Goal: Task Accomplishment & Management: Use online tool/utility

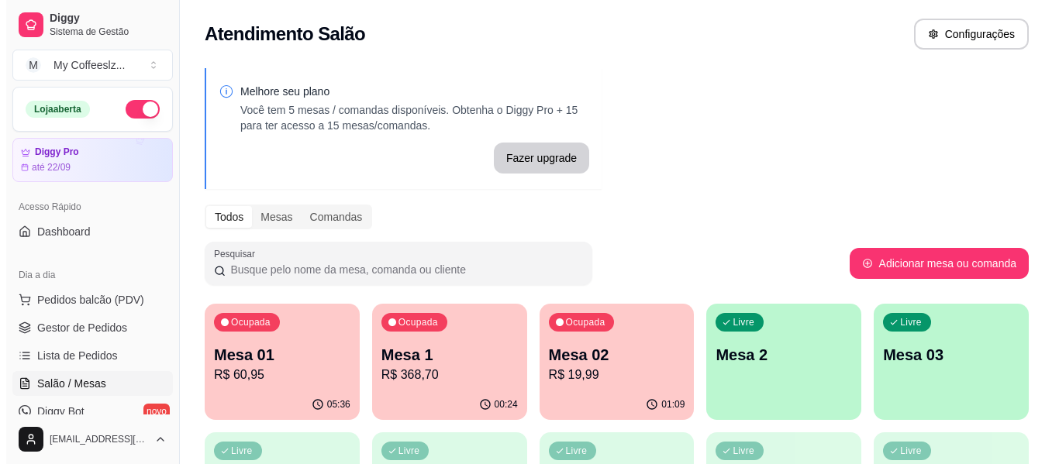
scroll to position [78, 0]
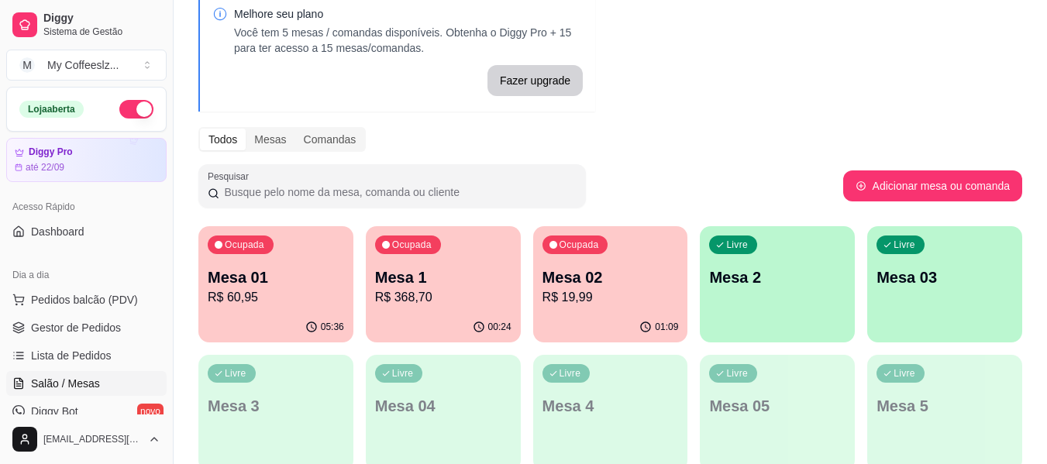
click at [723, 289] on div "Livre Mesa 2" at bounding box center [777, 275] width 155 height 98
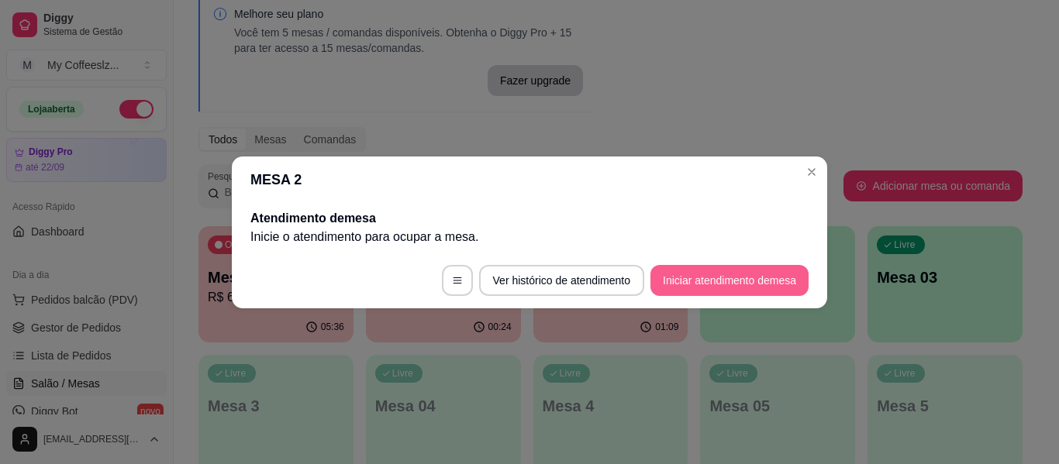
click at [743, 275] on button "Iniciar atendimento de mesa" at bounding box center [729, 280] width 158 height 31
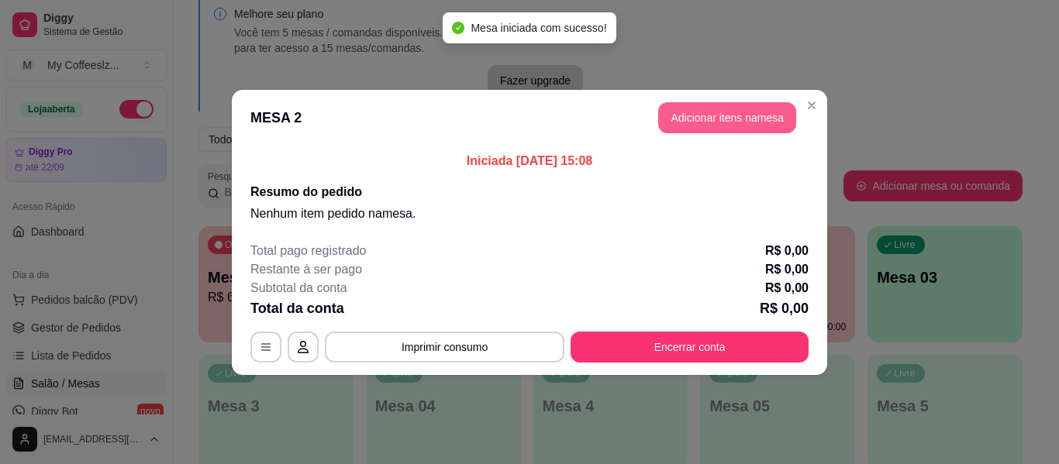
click at [723, 116] on button "Adicionar itens na mesa" at bounding box center [727, 117] width 138 height 31
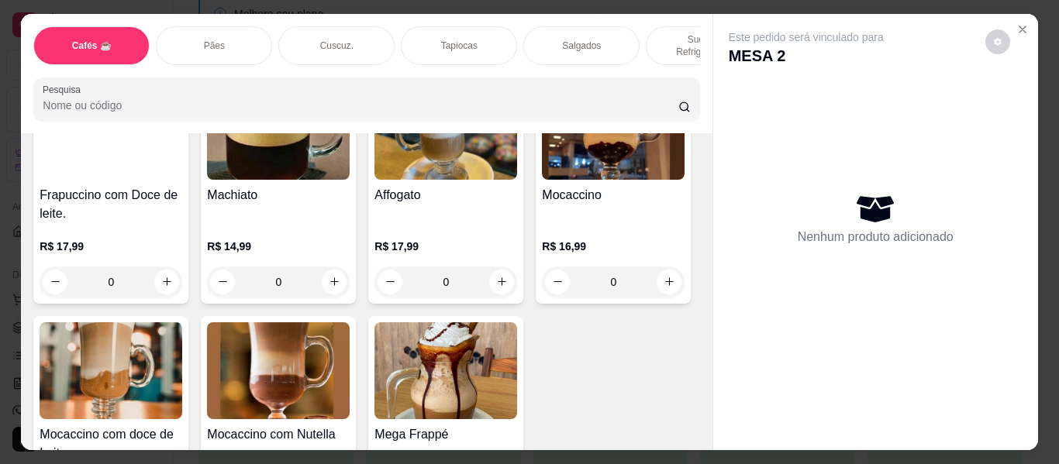
scroll to position [1861, 0]
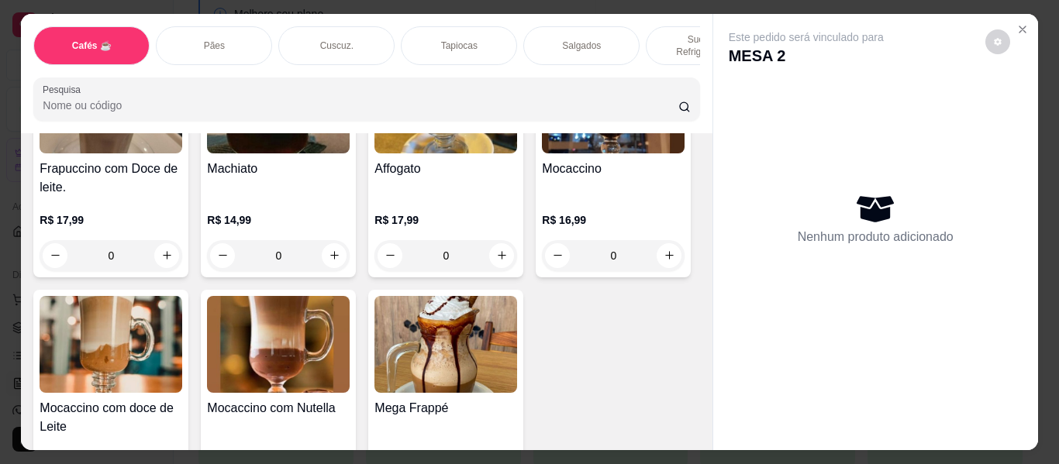
type input "1"
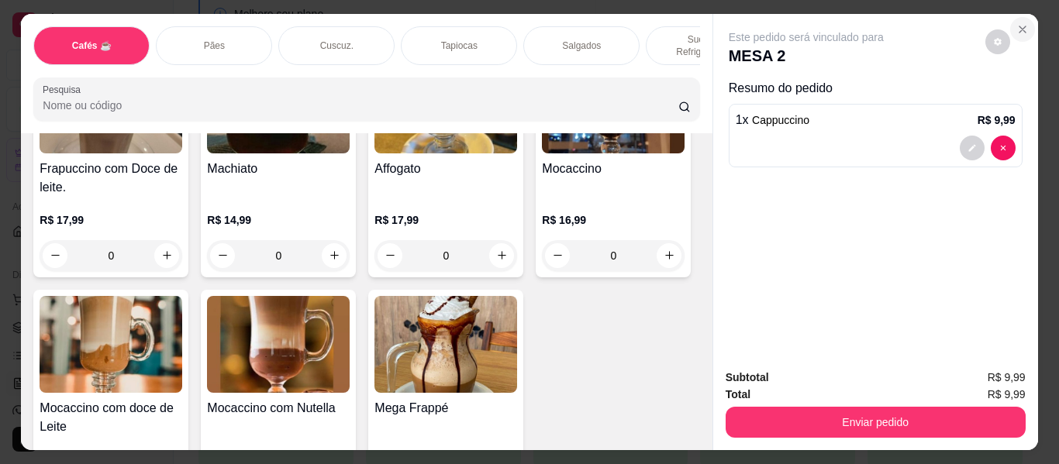
click at [1016, 23] on icon "Close" at bounding box center [1022, 29] width 12 height 12
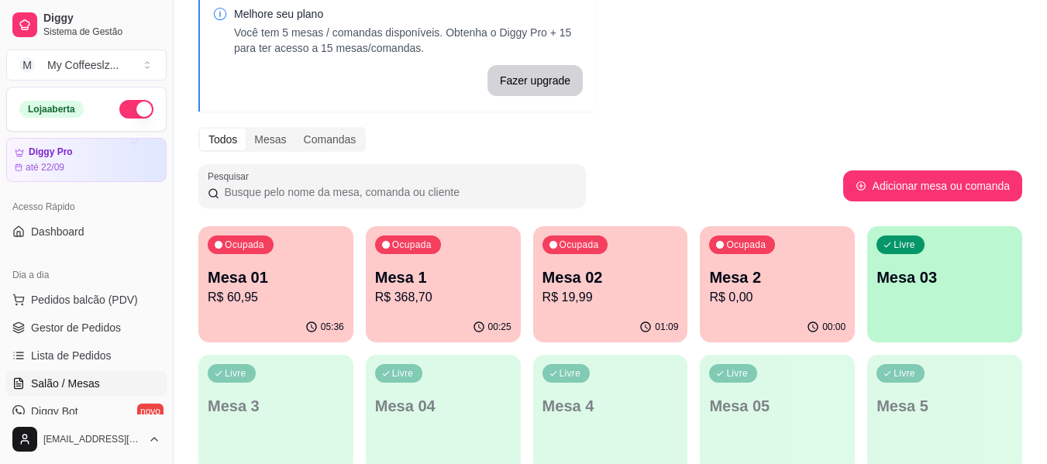
click at [608, 317] on div "01:09" at bounding box center [610, 327] width 155 height 30
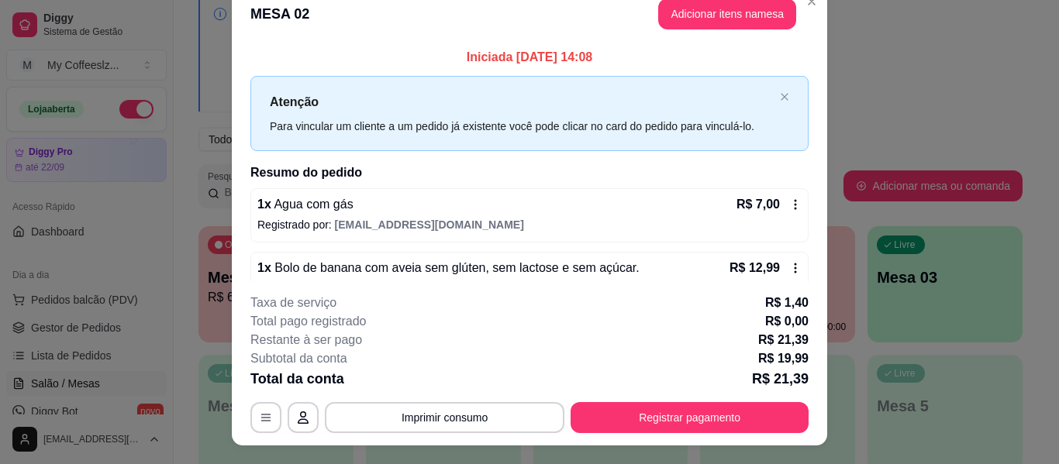
scroll to position [0, 0]
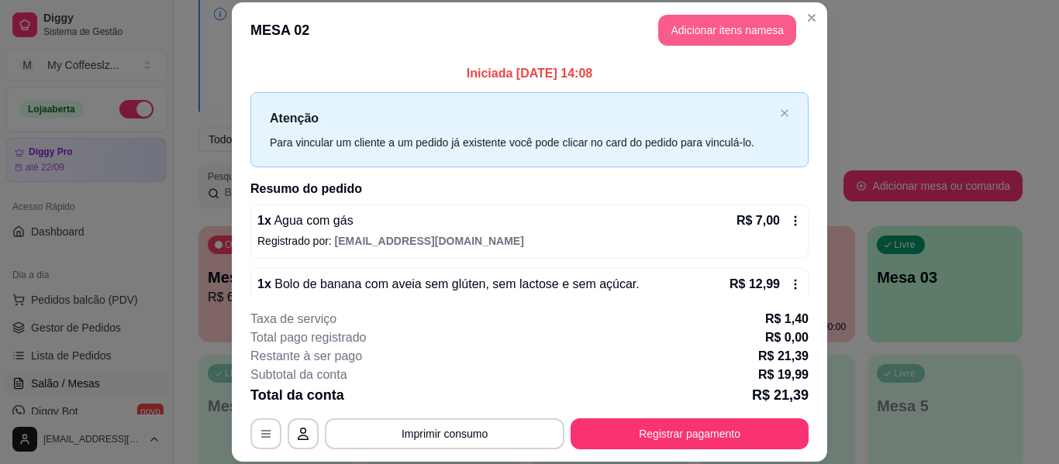
click at [704, 30] on button "Adicionar itens na mesa" at bounding box center [727, 30] width 138 height 31
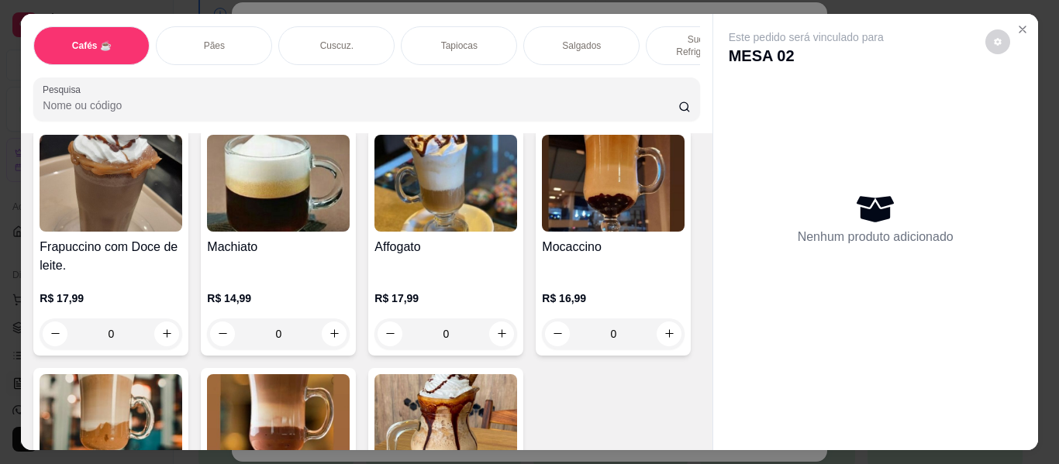
scroll to position [1783, 0]
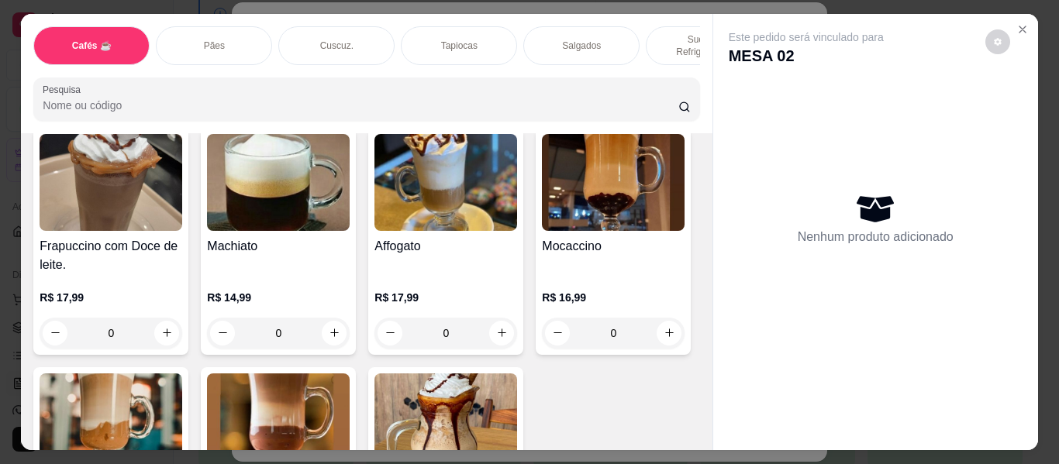
type input "1"
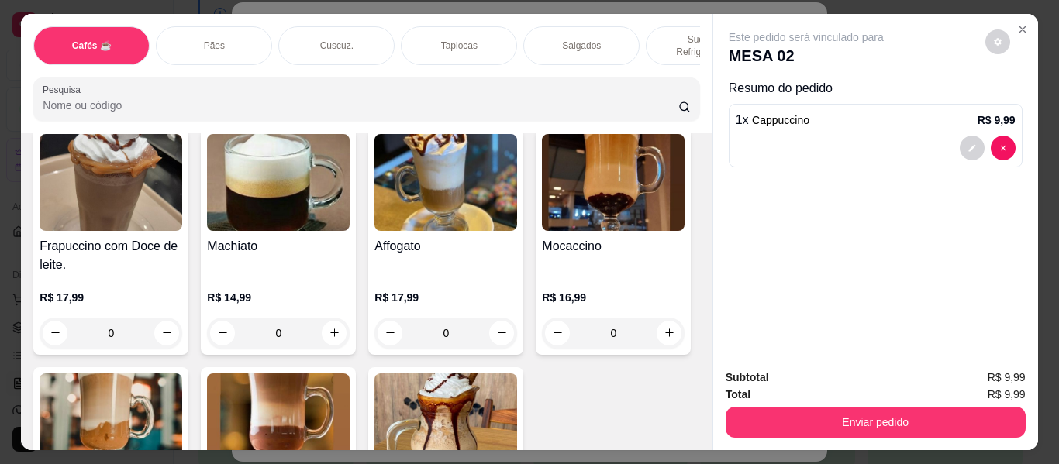
click at [659, 36] on p "Sucos e Refrigerantes" at bounding box center [704, 45] width 90 height 25
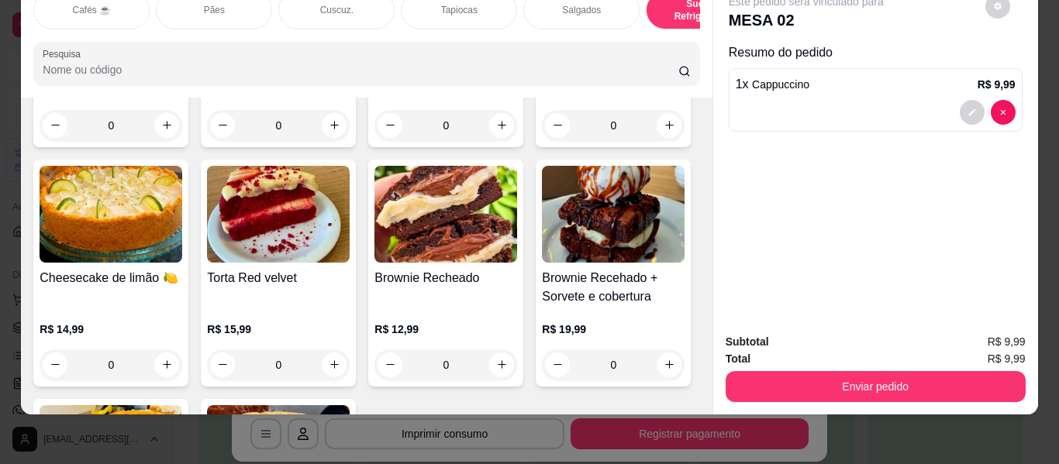
scroll to position [7212, 0]
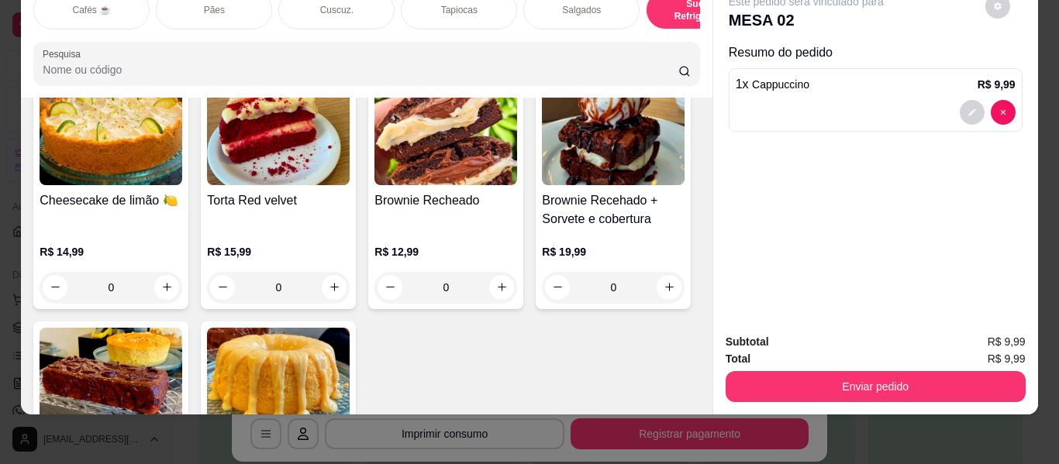
type input "1"
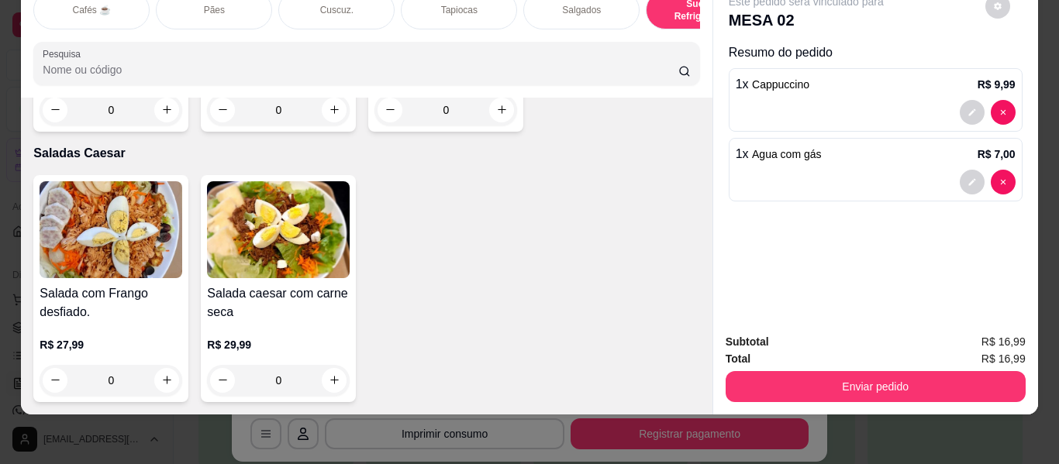
scroll to position [9538, 0]
type input "1"
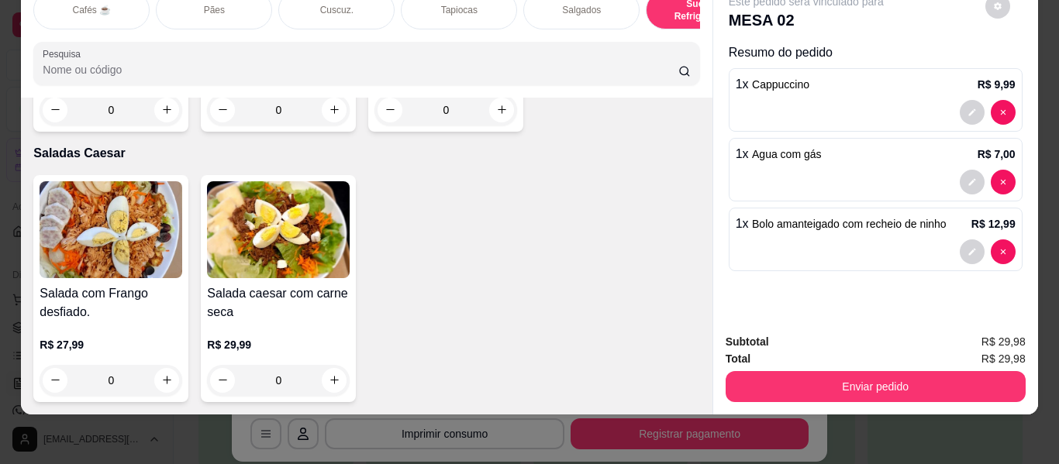
scroll to position [8996, 0]
type input "1"
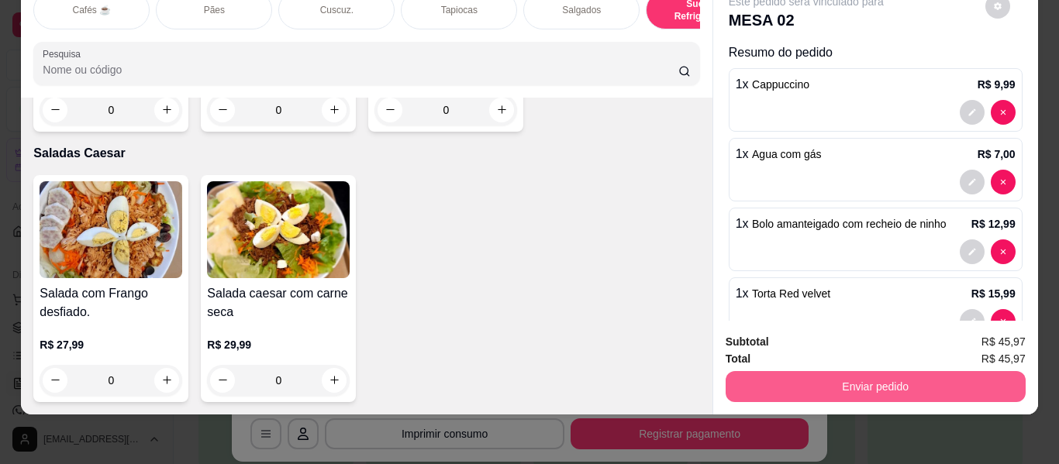
click at [823, 374] on button "Enviar pedido" at bounding box center [876, 386] width 300 height 31
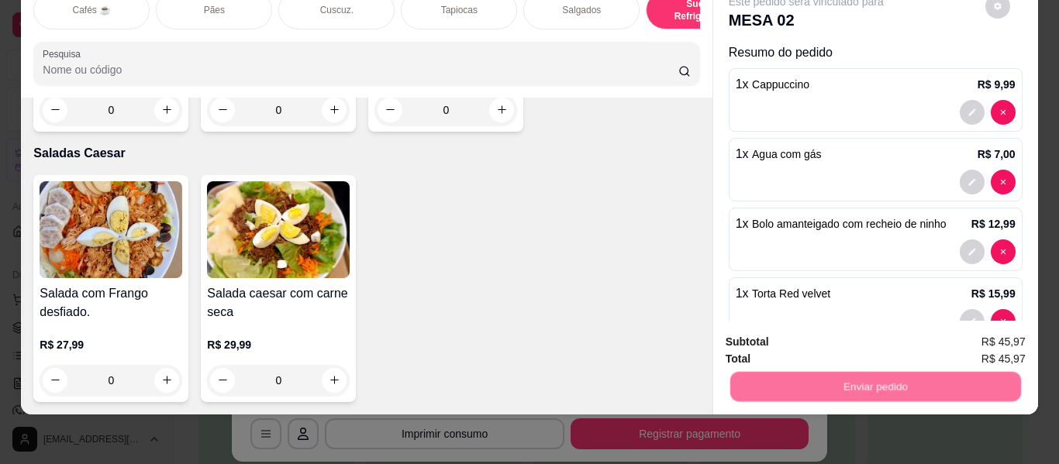
click at [822, 330] on button "Não registrar e enviar pedido" at bounding box center [823, 337] width 161 height 29
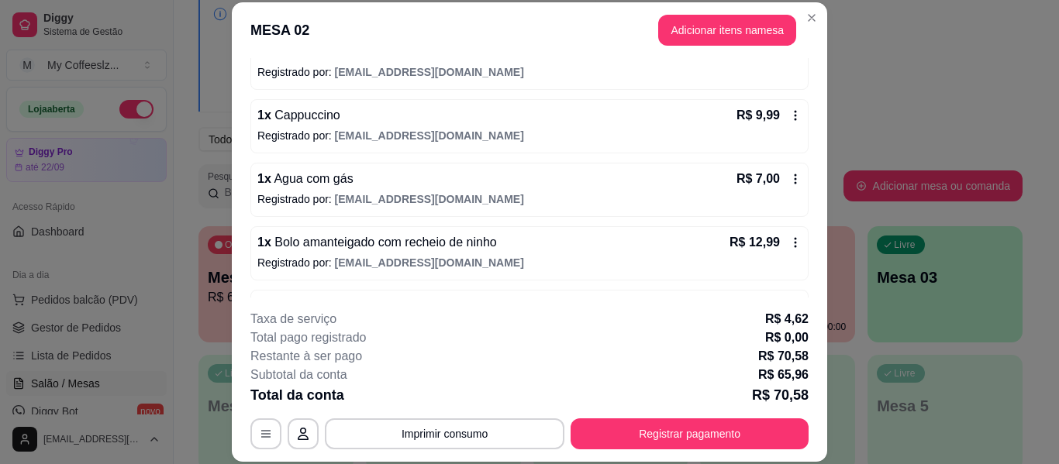
scroll to position [285, 0]
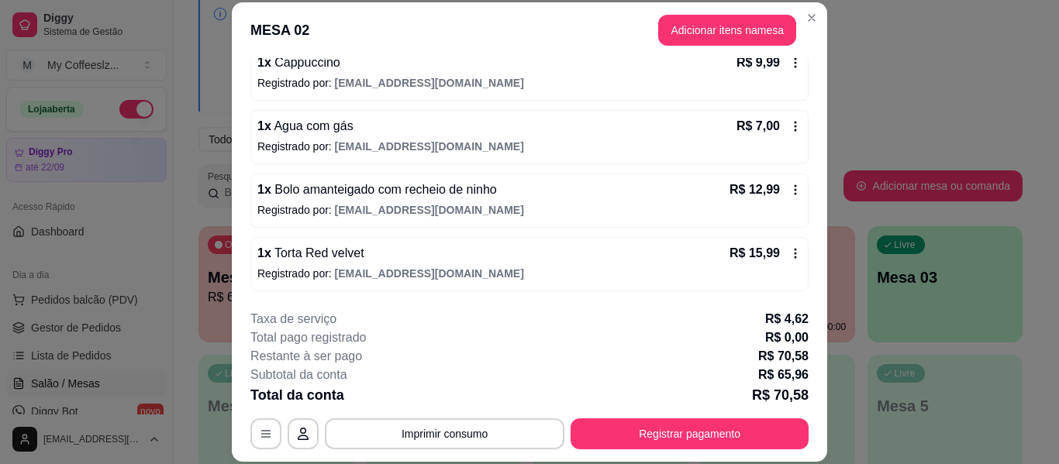
click at [431, 226] on div "1 x Bolo amanteigado com recheio de ninho R$ 12,99 Registrado por: [EMAIL_ADDRE…" at bounding box center [529, 201] width 558 height 54
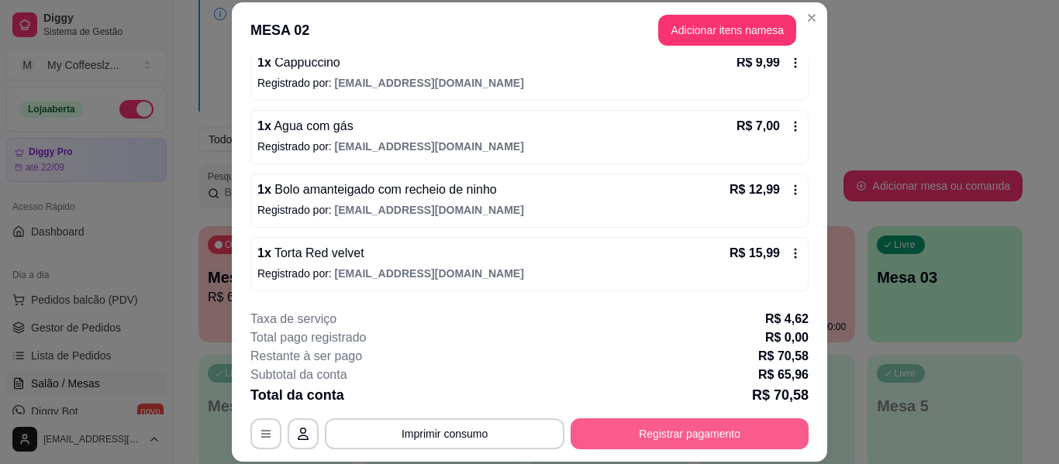
click at [595, 429] on button "Registrar pagamento" at bounding box center [690, 434] width 238 height 31
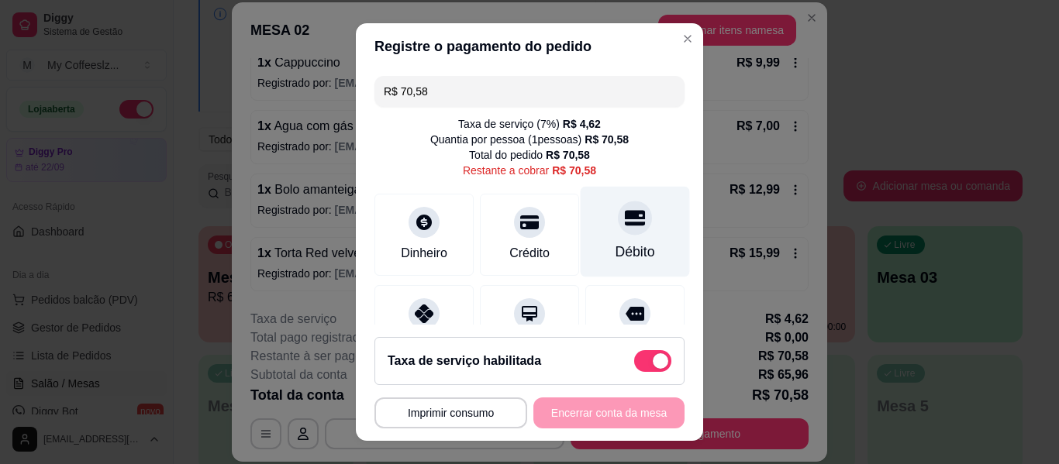
click at [629, 216] on div "Débito" at bounding box center [635, 232] width 109 height 91
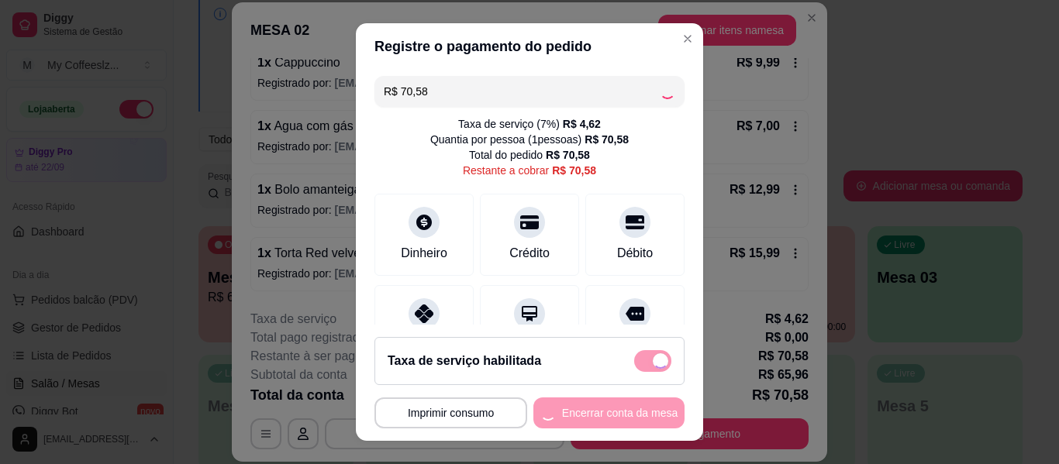
type input "R$ 0,00"
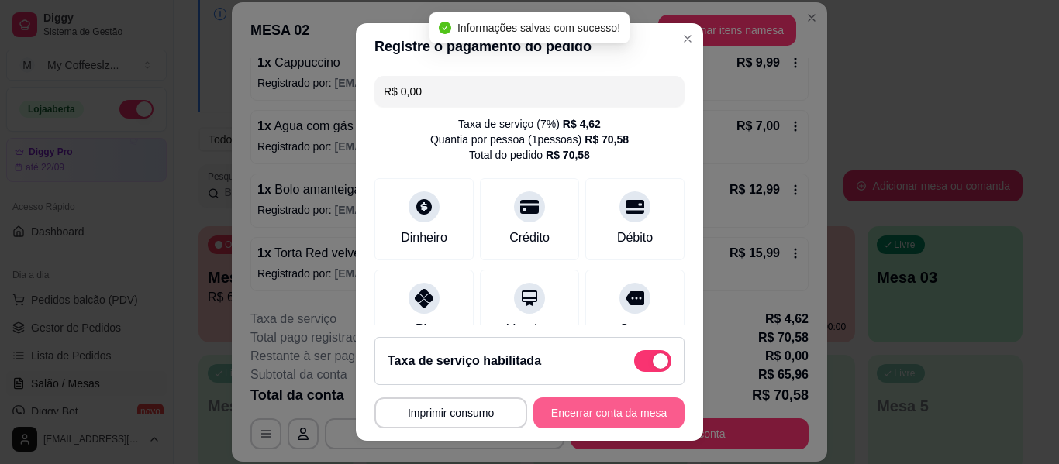
click at [562, 410] on button "Encerrar conta da mesa" at bounding box center [608, 413] width 151 height 31
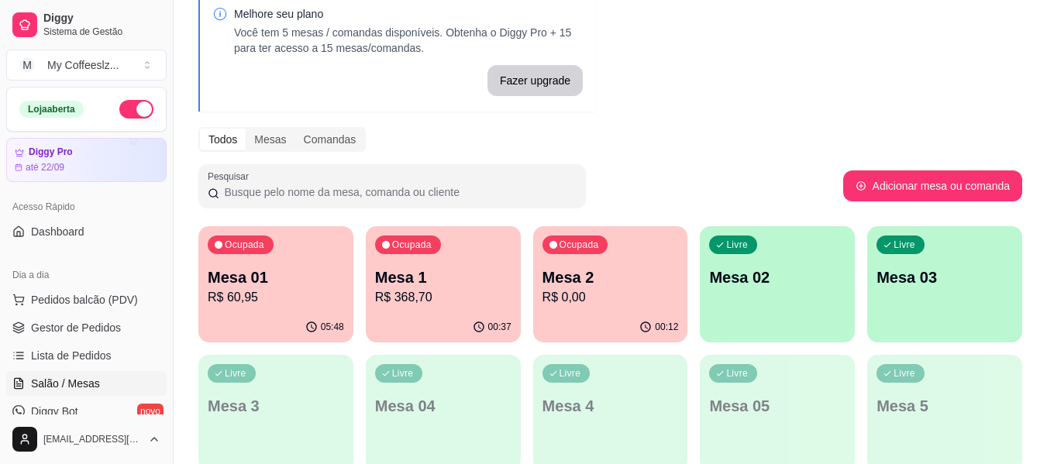
click at [783, 289] on div "Livre Mesa 02" at bounding box center [777, 275] width 155 height 98
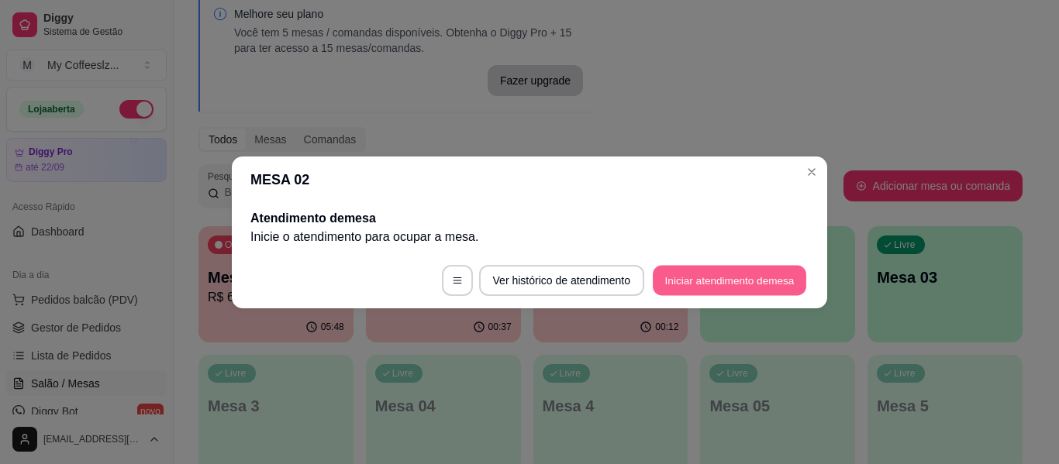
click at [710, 271] on button "Iniciar atendimento de mesa" at bounding box center [730, 280] width 154 height 30
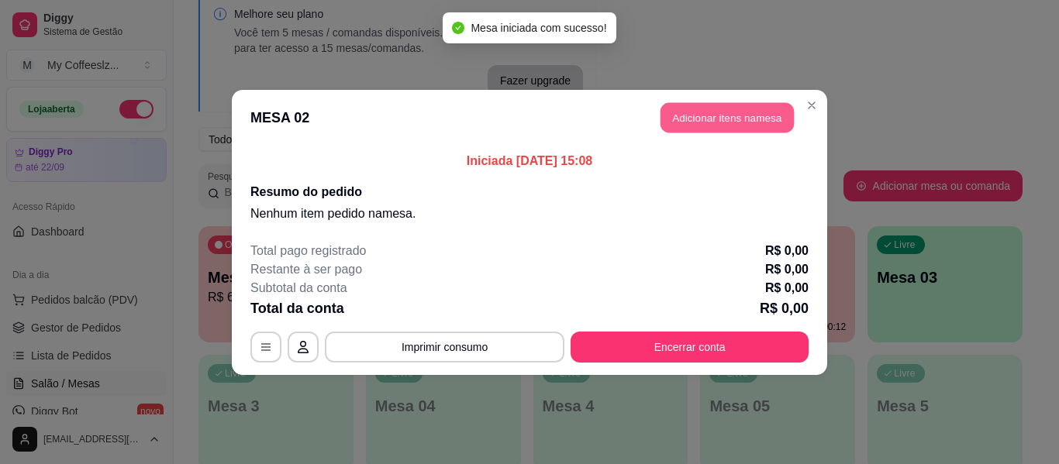
click at [706, 114] on button "Adicionar itens na mesa" at bounding box center [727, 117] width 133 height 30
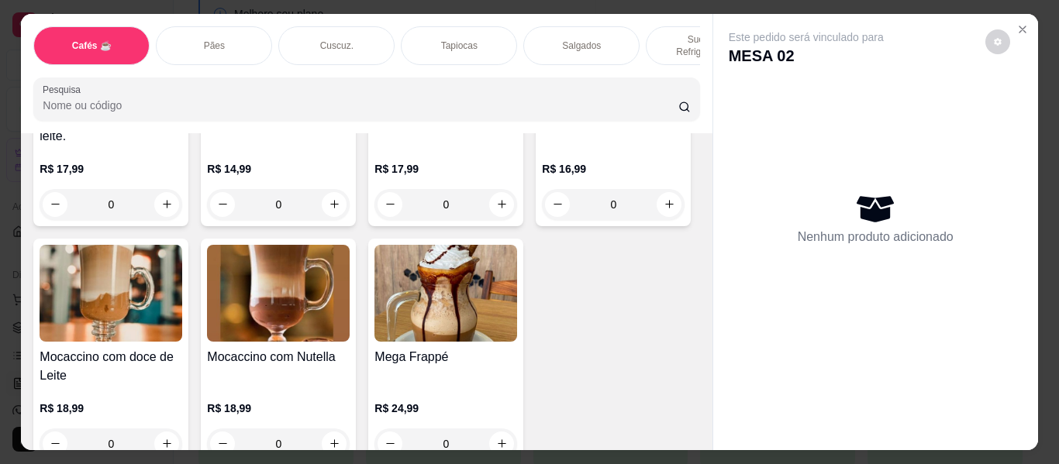
scroll to position [1938, 0]
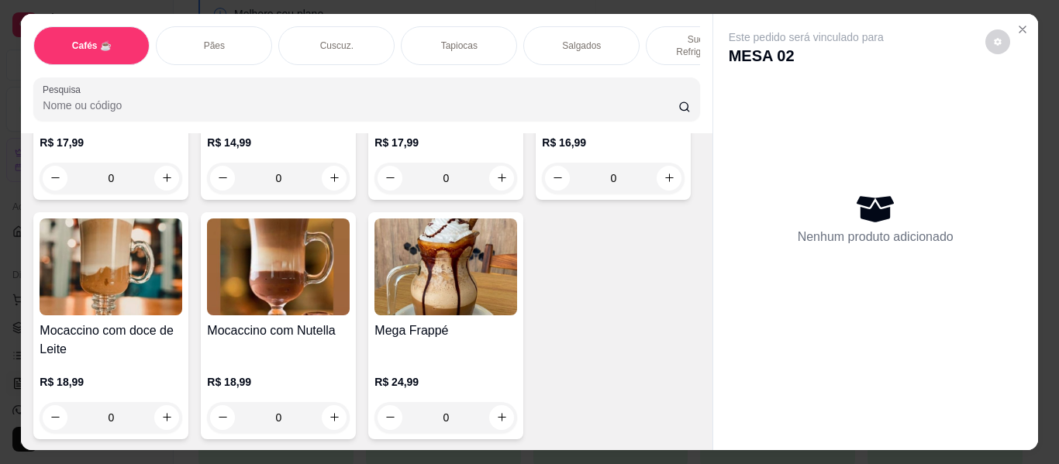
type input "1"
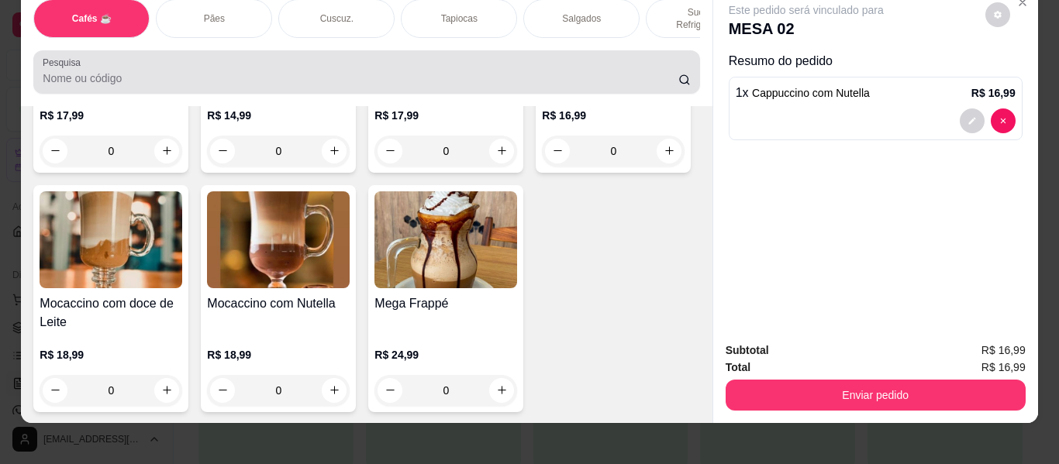
scroll to position [42, 0]
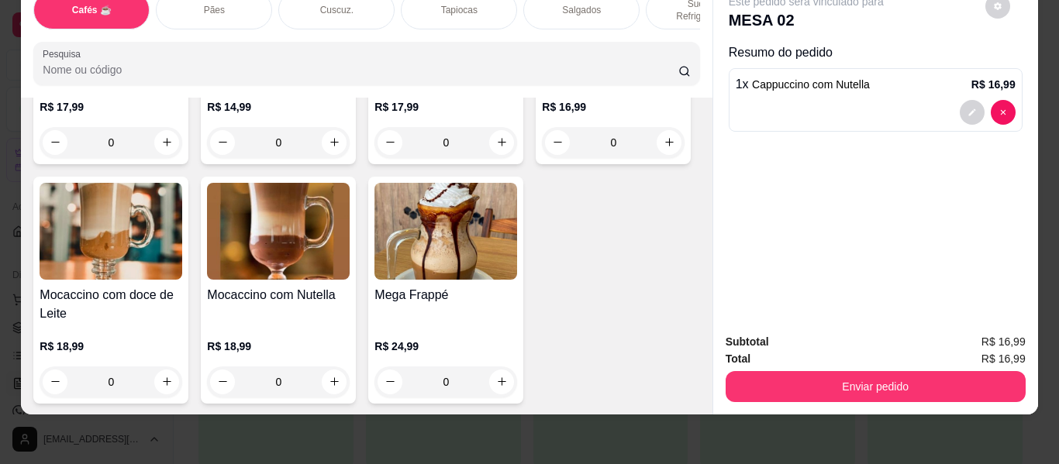
click at [228, 0] on div "Pães" at bounding box center [214, 10] width 116 height 39
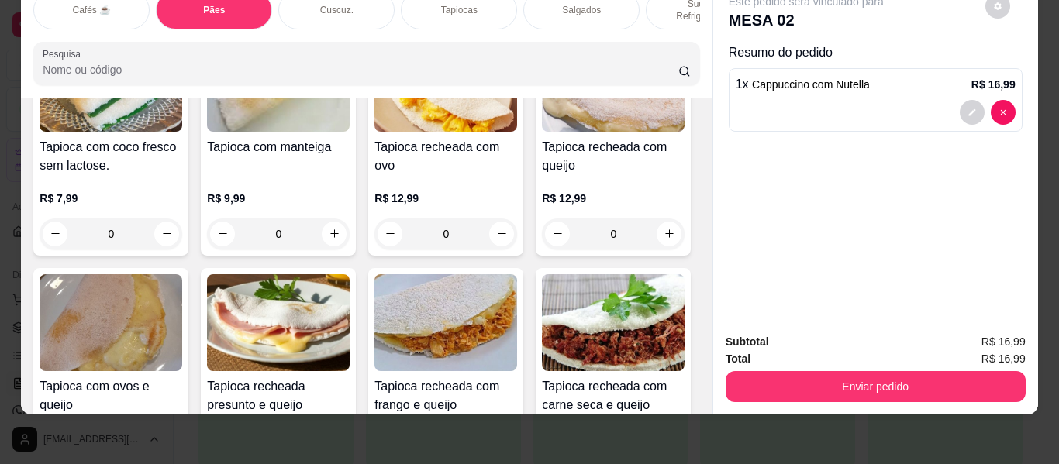
scroll to position [3732, 0]
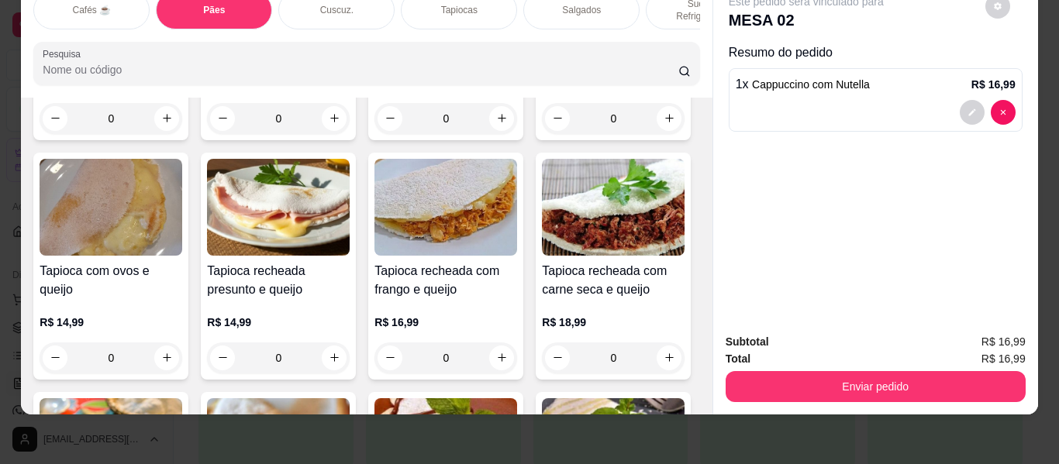
type input "1"
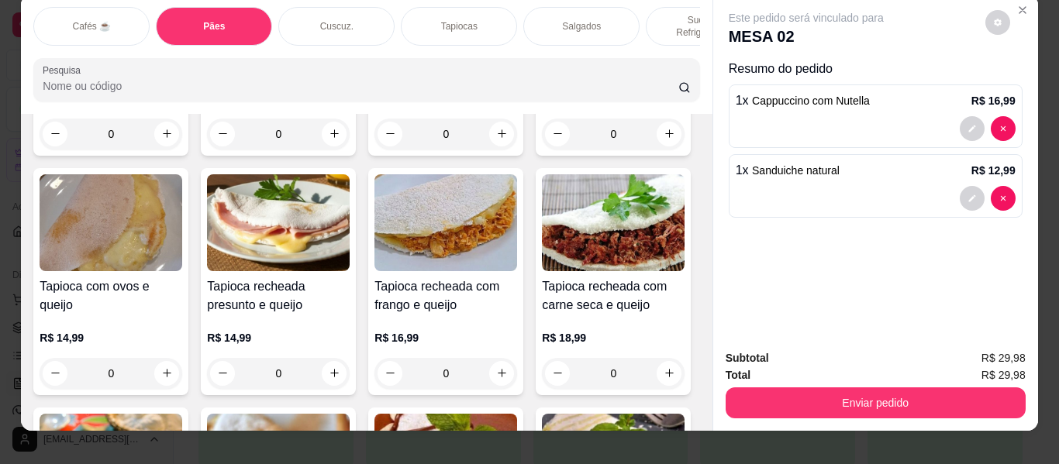
scroll to position [0, 0]
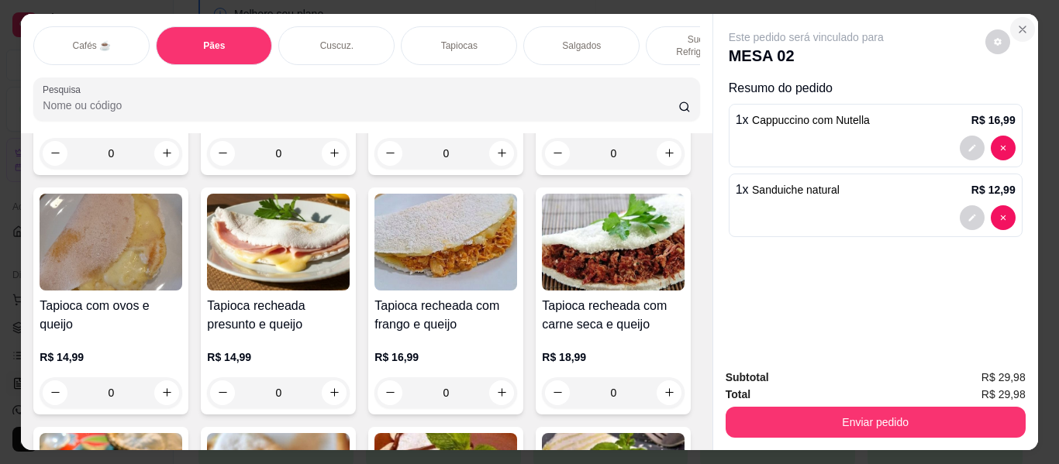
click at [1028, 22] on button "Close" at bounding box center [1022, 29] width 25 height 25
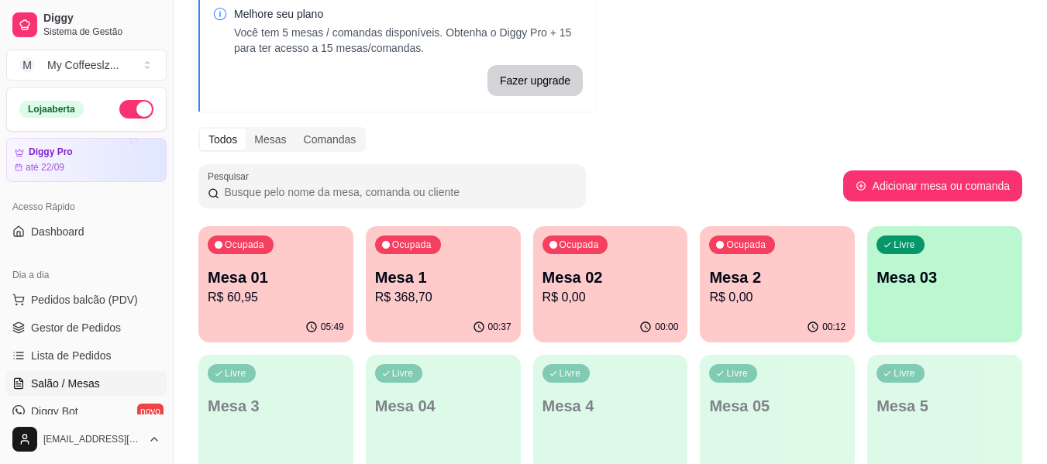
click at [934, 294] on div "Livre Mesa 03" at bounding box center [945, 275] width 155 height 98
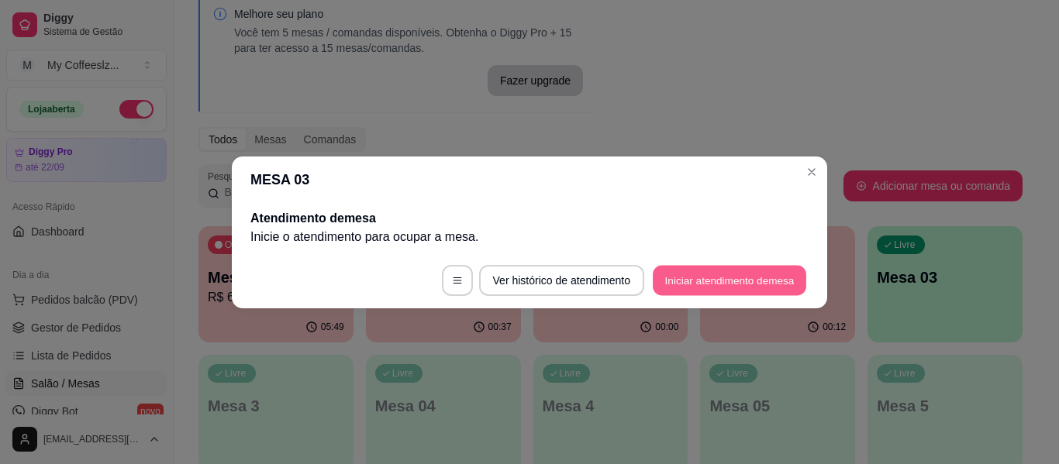
click at [691, 277] on button "Iniciar atendimento de mesa" at bounding box center [730, 280] width 154 height 30
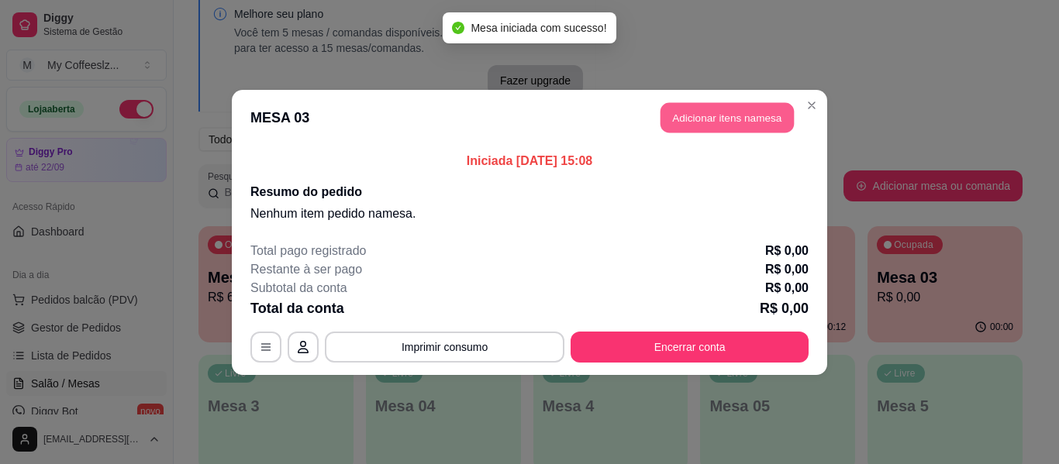
click at [711, 122] on button "Adicionar itens na mesa" at bounding box center [727, 117] width 133 height 30
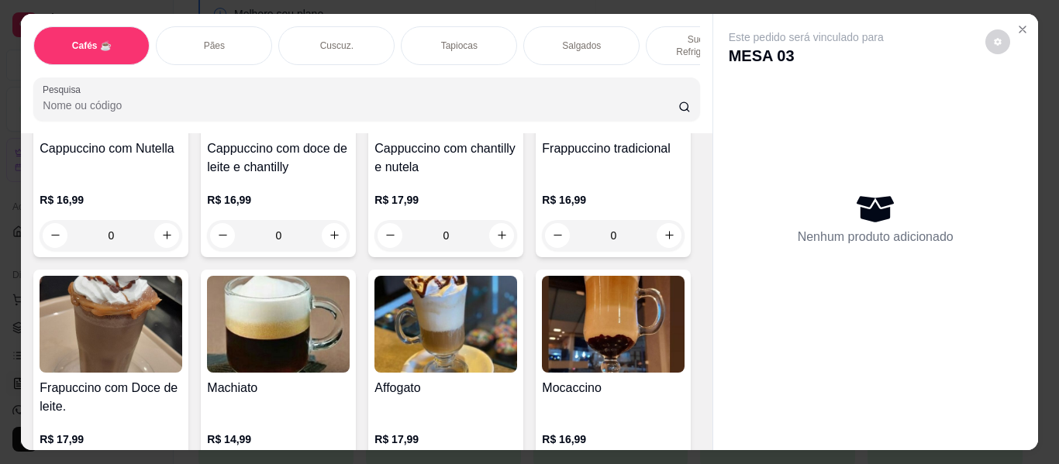
scroll to position [1861, 0]
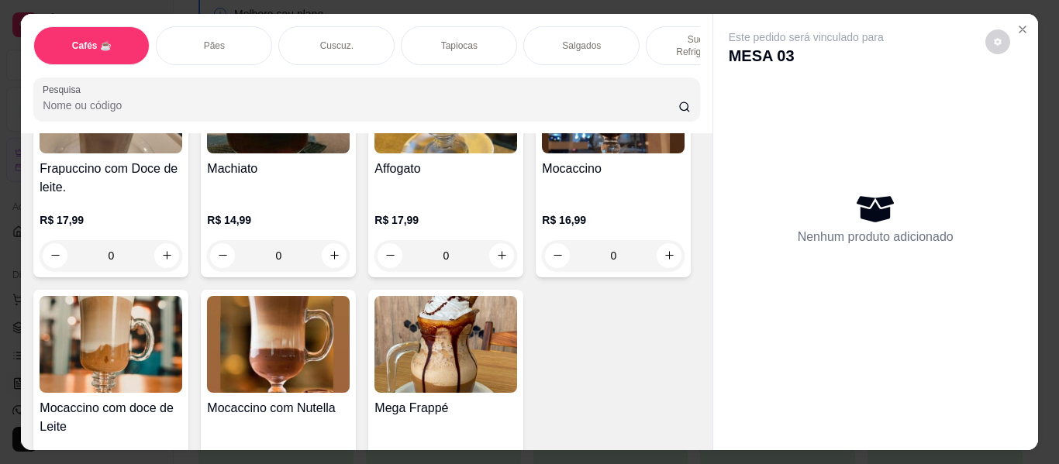
type input "1"
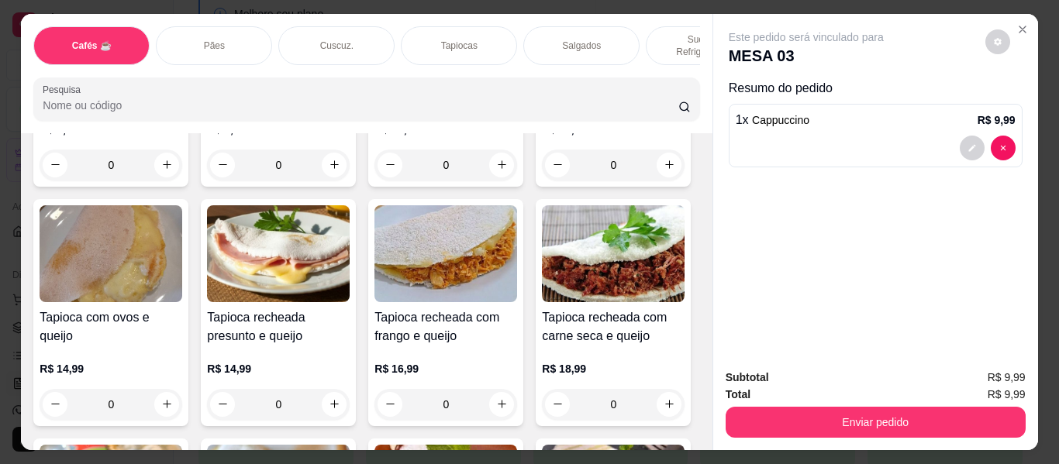
click at [671, 37] on p "Sucos e Refrigerantes" at bounding box center [704, 45] width 90 height 25
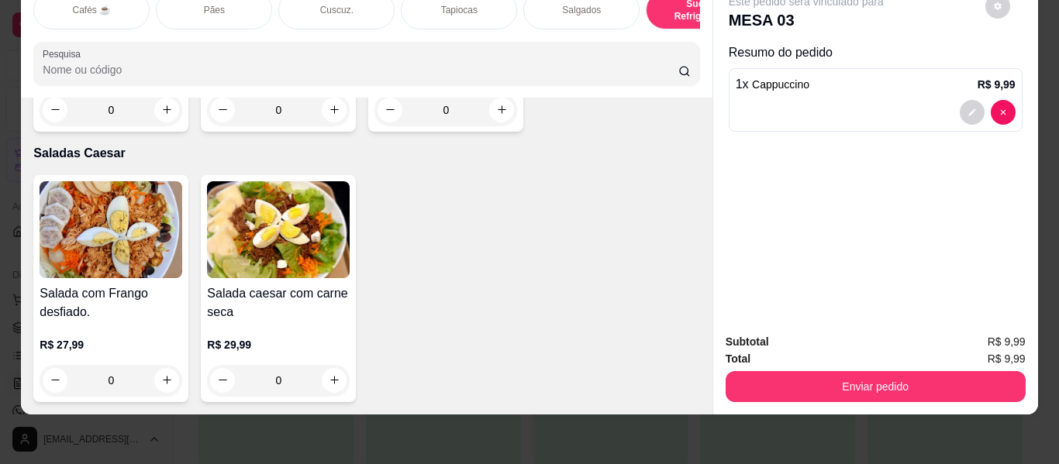
scroll to position [9305, 0]
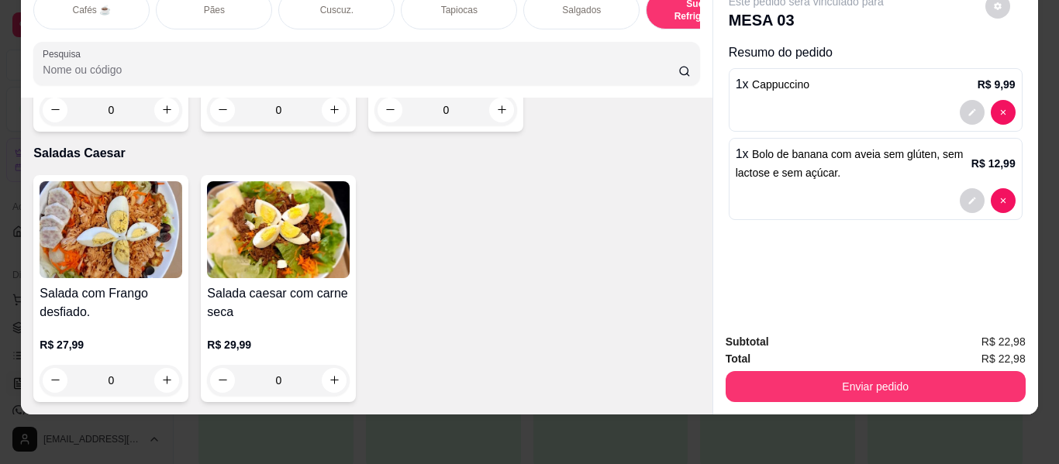
type input "2"
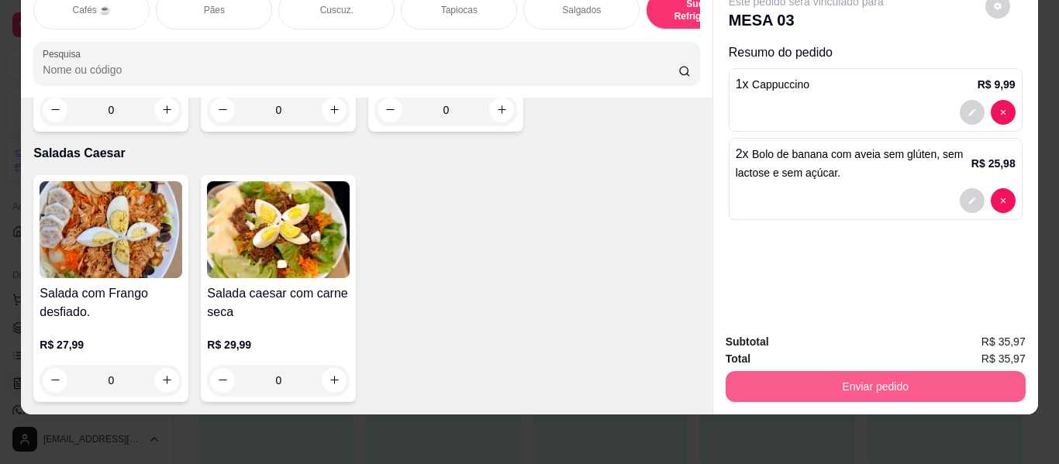
click at [767, 371] on button "Enviar pedido" at bounding box center [876, 386] width 300 height 31
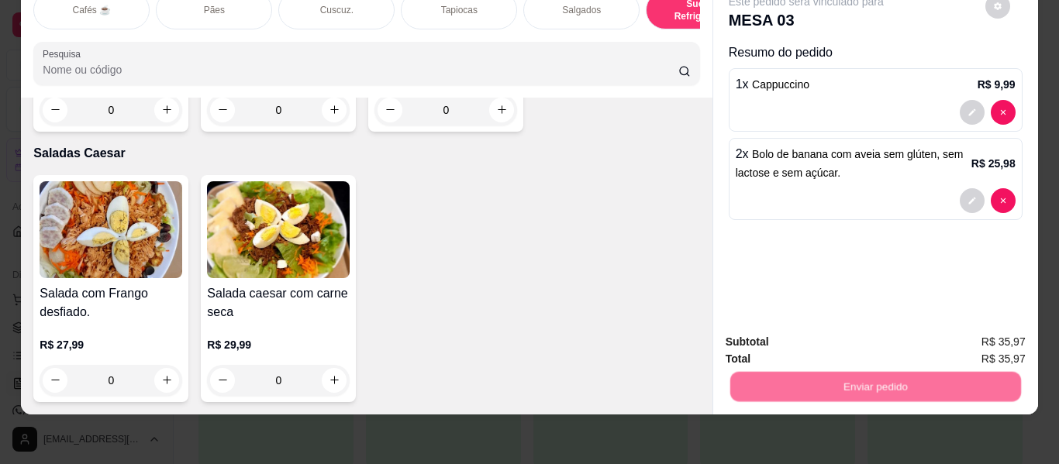
click at [786, 341] on button "Não registrar e enviar pedido" at bounding box center [824, 336] width 157 height 29
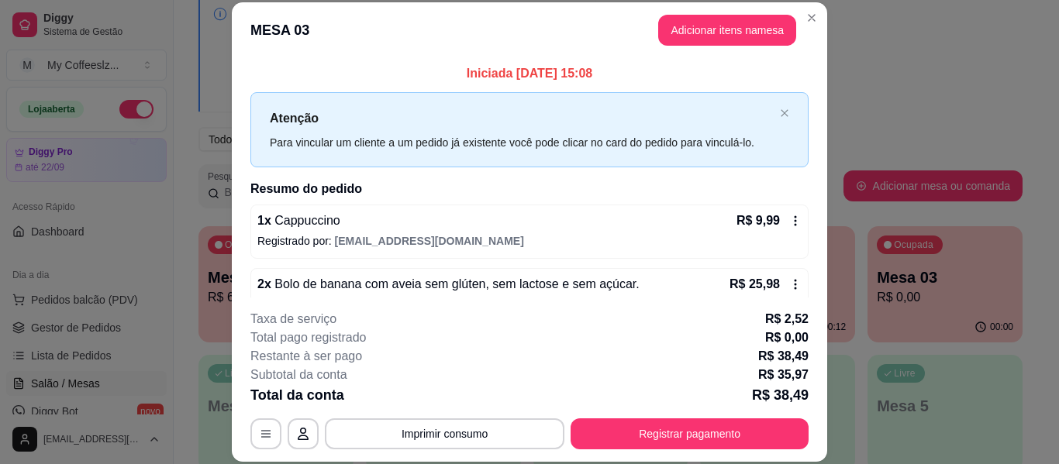
scroll to position [31, 0]
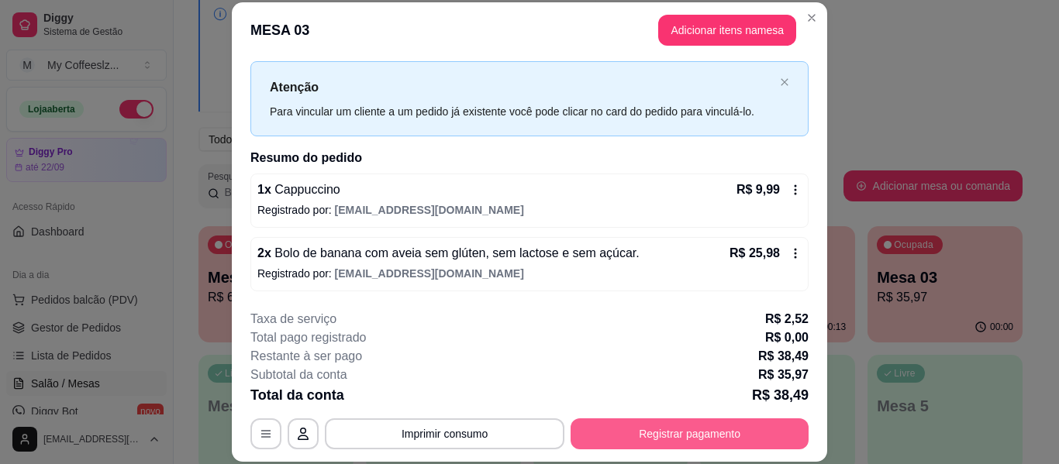
click at [685, 420] on button "Registrar pagamento" at bounding box center [690, 434] width 238 height 31
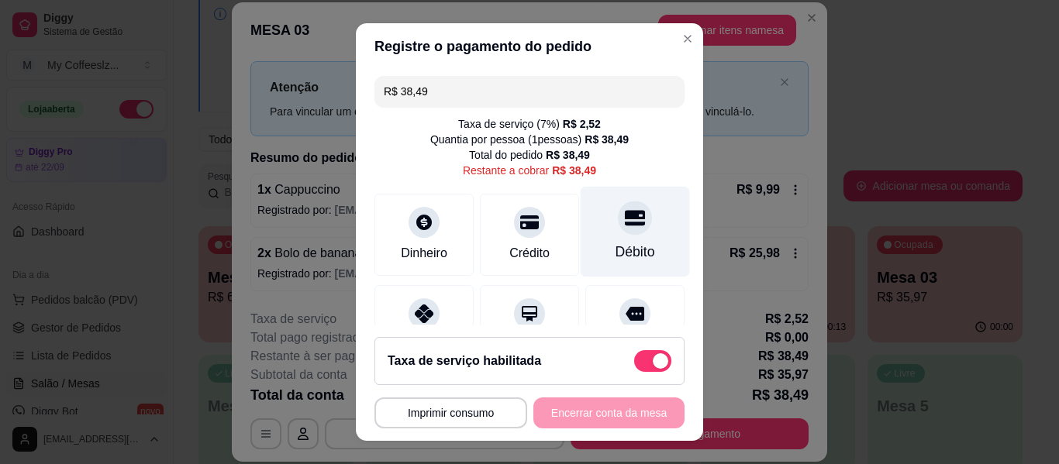
click at [605, 240] on div "Débito" at bounding box center [635, 232] width 109 height 91
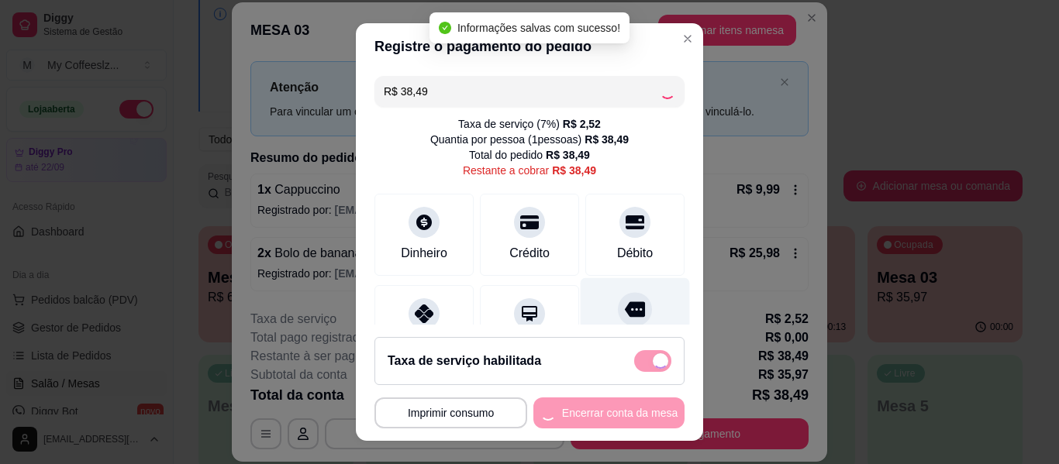
type input "R$ 0,00"
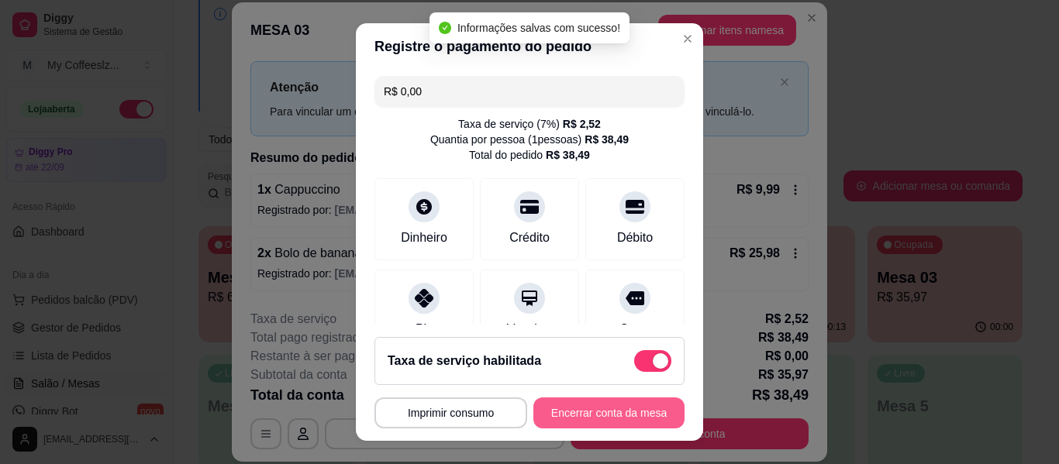
click at [595, 412] on button "Encerrar conta da mesa" at bounding box center [608, 413] width 151 height 31
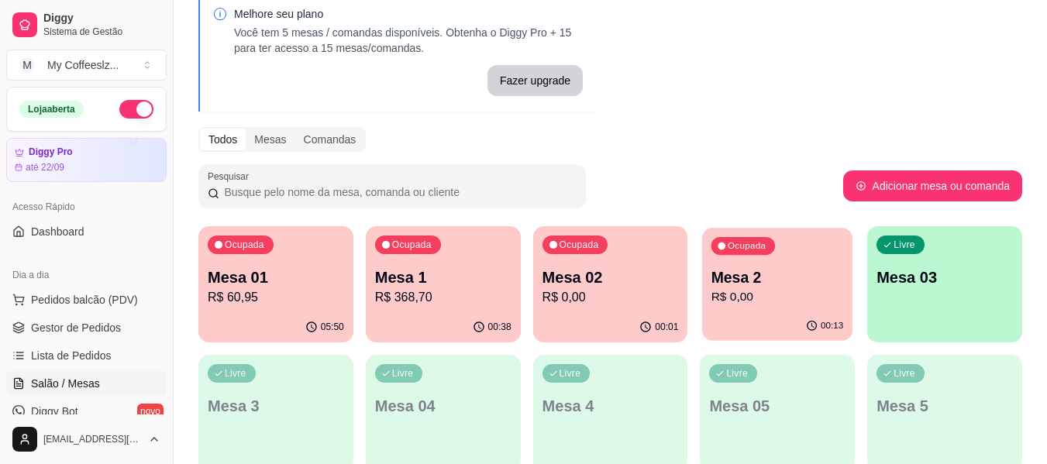
click at [778, 267] on p "Mesa 2" at bounding box center [778, 277] width 133 height 21
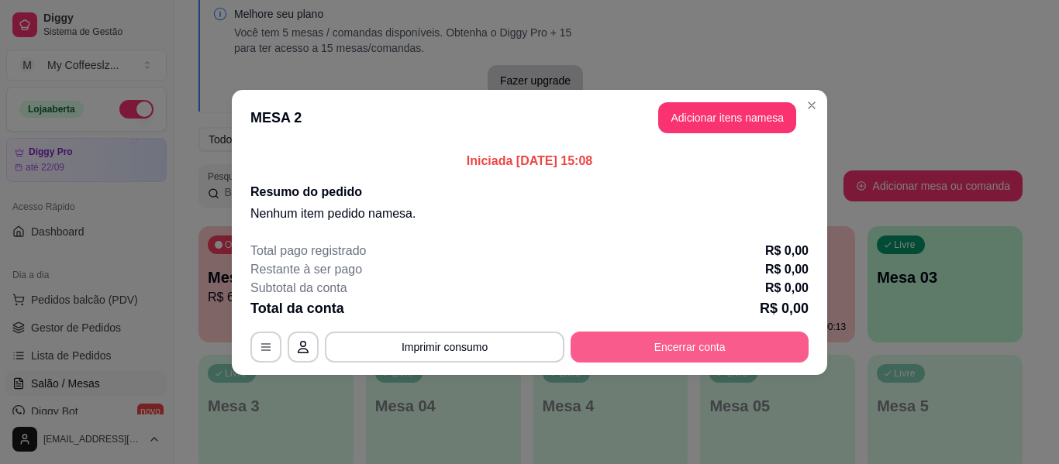
click at [726, 337] on button "Encerrar conta" at bounding box center [690, 347] width 238 height 31
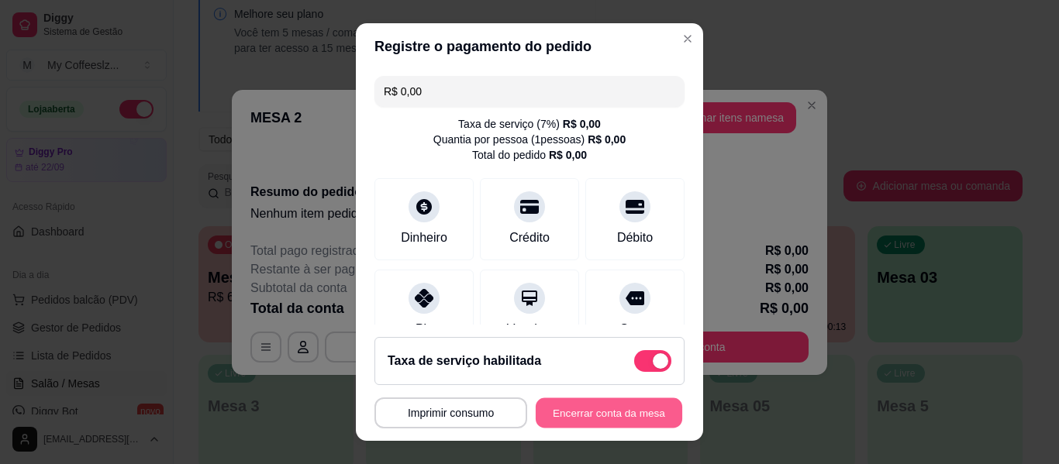
click at [577, 411] on button "Encerrar conta da mesa" at bounding box center [609, 413] width 147 height 30
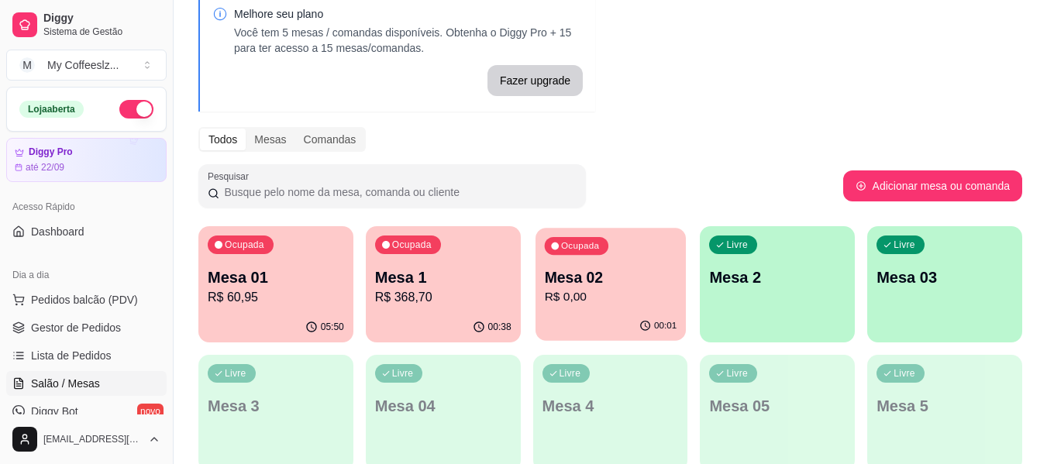
click at [632, 303] on p "R$ 0,00" at bounding box center [610, 297] width 133 height 18
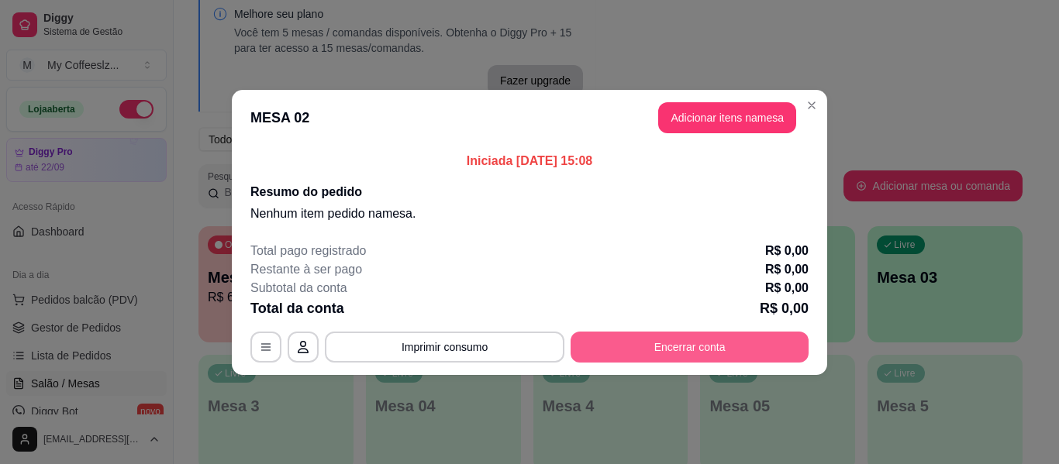
click at [647, 353] on button "Encerrar conta" at bounding box center [690, 347] width 238 height 31
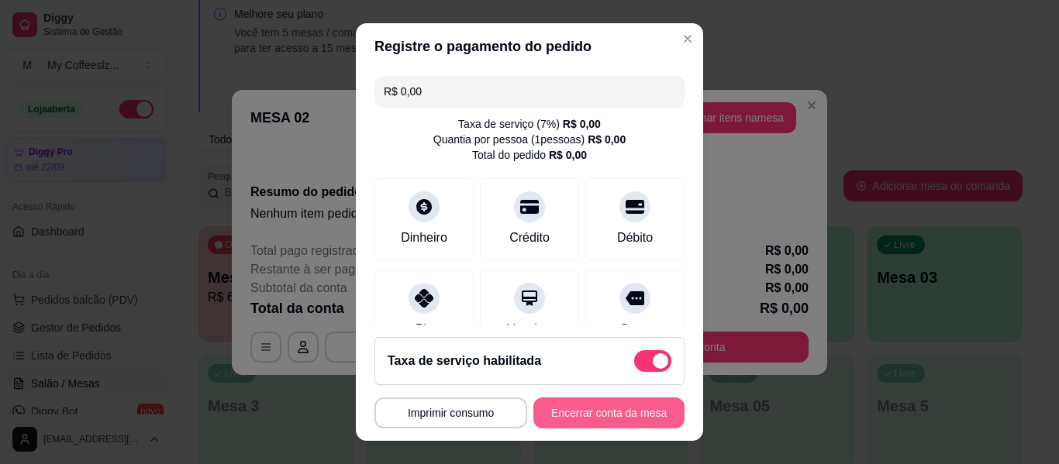
click at [626, 407] on button "Encerrar conta da mesa" at bounding box center [608, 413] width 151 height 31
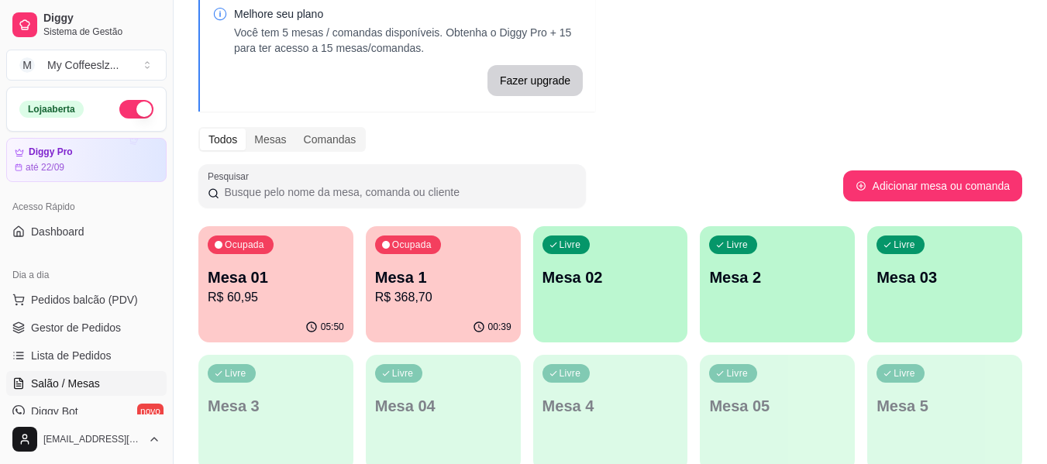
click at [628, 303] on div "Livre Mesa 02" at bounding box center [610, 275] width 155 height 98
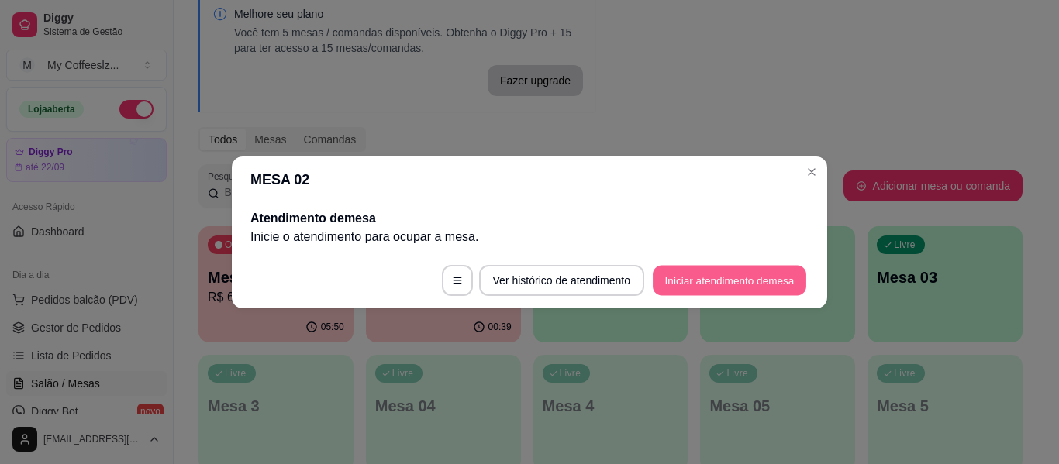
click at [768, 274] on button "Iniciar atendimento de mesa" at bounding box center [730, 280] width 154 height 30
